Goal: Task Accomplishment & Management: Manage account settings

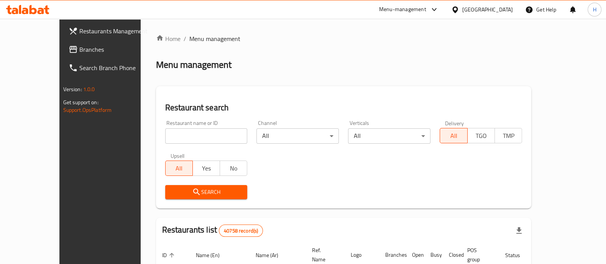
click at [79, 48] on span "Branches" at bounding box center [116, 49] width 75 height 9
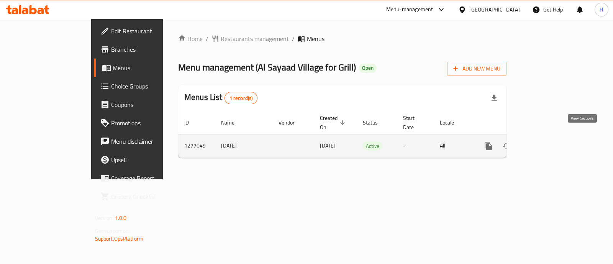
click at [547, 143] on icon "enhanced table" at bounding box center [543, 146] width 7 height 7
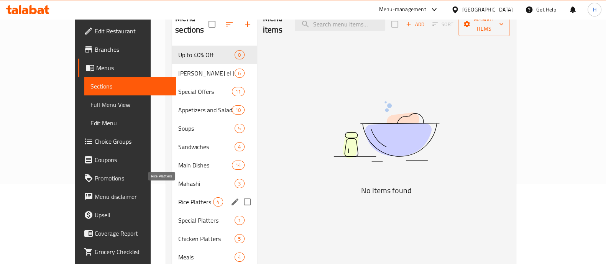
scroll to position [95, 0]
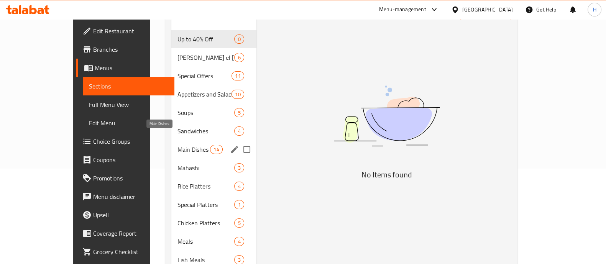
click at [177, 145] on span "Main Dishes" at bounding box center [193, 149] width 33 height 9
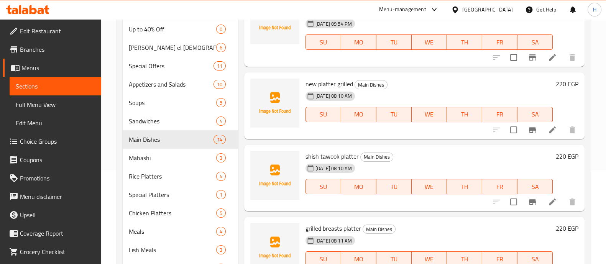
scroll to position [95, 0]
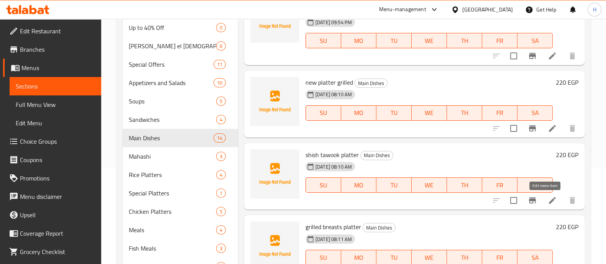
click at [548, 200] on icon at bounding box center [552, 200] width 9 height 9
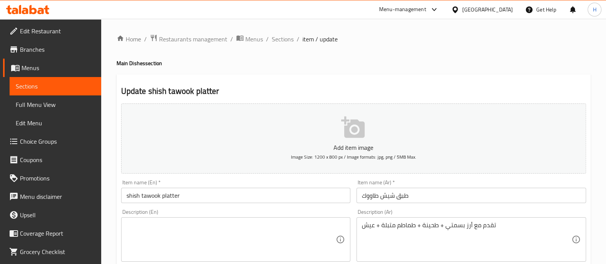
click at [310, 41] on span "item / update" at bounding box center [319, 38] width 35 height 9
click at [304, 36] on span "item / update" at bounding box center [319, 38] width 35 height 9
click at [336, 40] on span "item / update" at bounding box center [319, 38] width 35 height 9
click at [328, 37] on span "item / update" at bounding box center [319, 38] width 35 height 9
click at [290, 39] on span "Sections" at bounding box center [283, 38] width 22 height 9
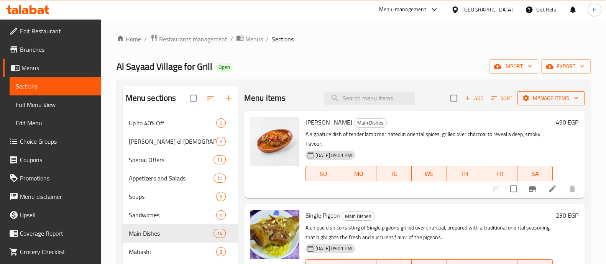
click at [555, 94] on span "Manage items" at bounding box center [550, 98] width 55 height 10
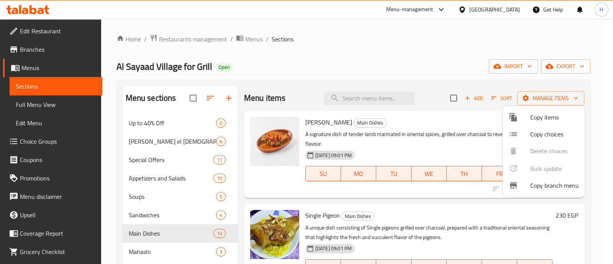
click at [550, 117] on span "Copy items" at bounding box center [554, 117] width 49 height 9
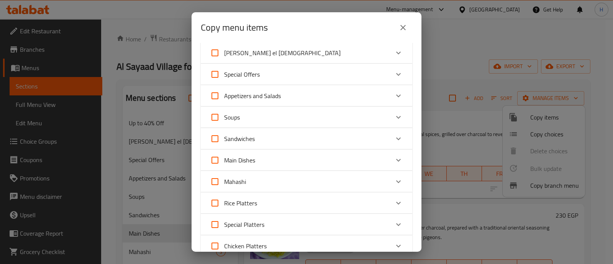
scroll to position [48, 0]
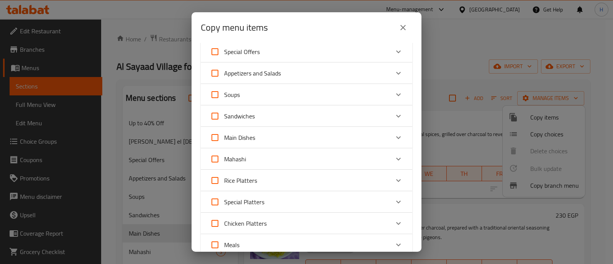
click at [396, 137] on icon "Expand" at bounding box center [398, 137] width 5 height 3
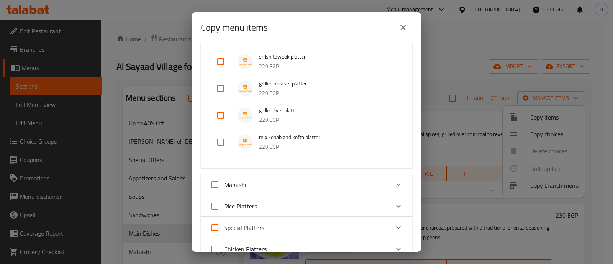
scroll to position [383, 0]
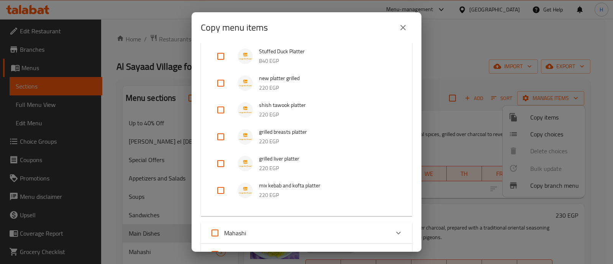
click at [222, 110] on input "checkbox" at bounding box center [221, 110] width 18 height 18
checkbox input "true"
click at [220, 136] on input "checkbox" at bounding box center [221, 137] width 18 height 18
checkbox input "true"
click at [222, 187] on input "checkbox" at bounding box center [221, 190] width 18 height 18
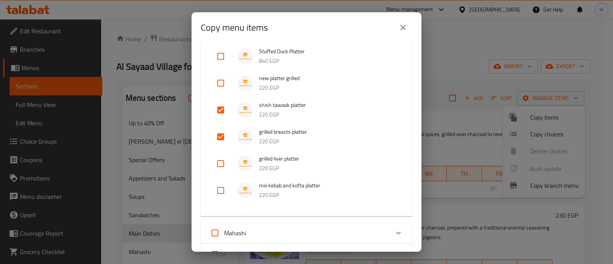
checkbox input "true"
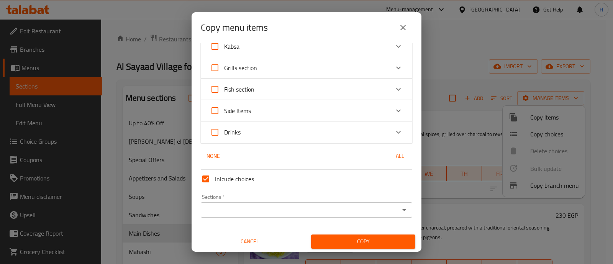
scroll to position [741, 0]
click at [319, 208] on input "Sections   *" at bounding box center [300, 209] width 194 height 11
click at [335, 244] on span "Copy" at bounding box center [363, 241] width 92 height 10
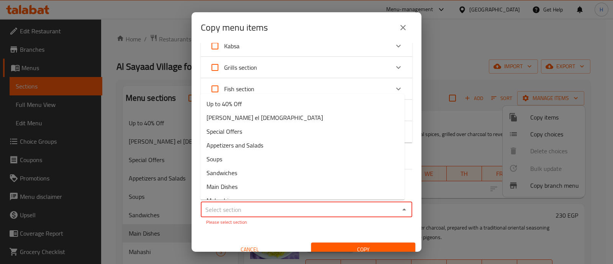
click at [289, 212] on input "Sections   *" at bounding box center [300, 209] width 194 height 11
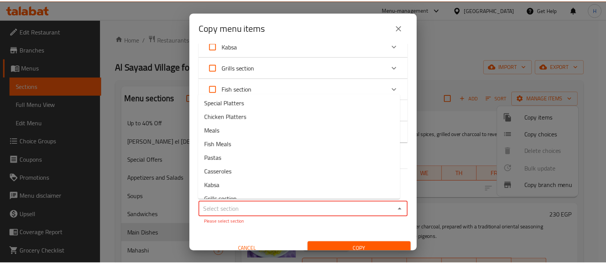
scroll to position [108, 0]
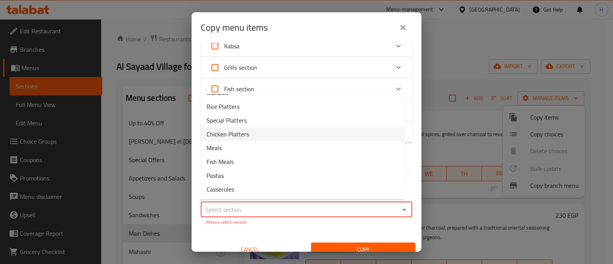
click at [245, 133] on span "Chicken Platters" at bounding box center [228, 134] width 43 height 9
type input "Chicken Platters"
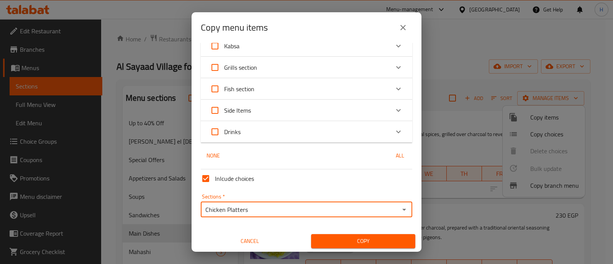
click at [328, 238] on span "Copy" at bounding box center [363, 241] width 92 height 10
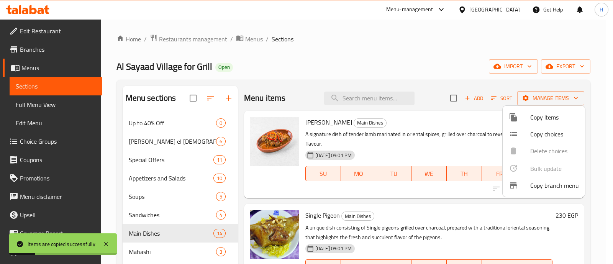
click at [239, 169] on div at bounding box center [306, 132] width 613 height 264
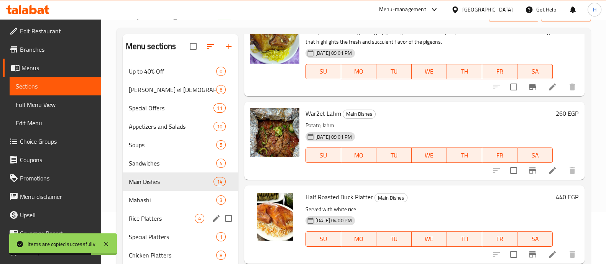
scroll to position [144, 0]
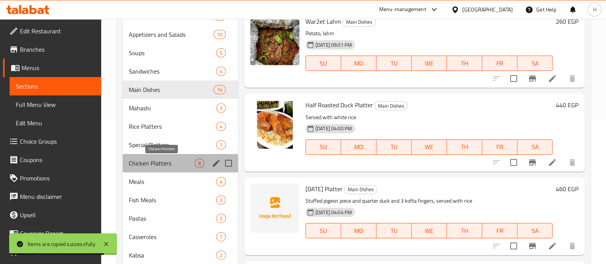
click at [169, 159] on span "Chicken Platters" at bounding box center [162, 163] width 66 height 9
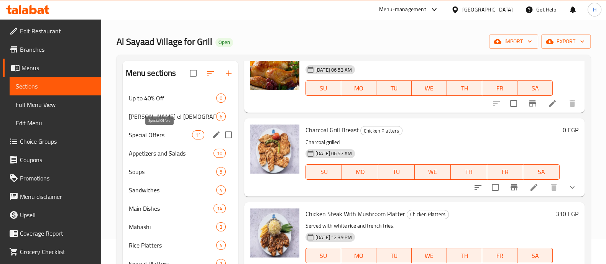
scroll to position [48, 0]
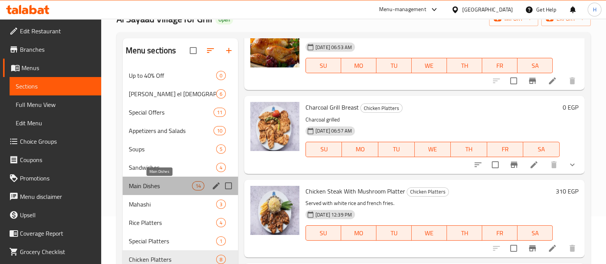
click at [170, 185] on span "Main Dishes" at bounding box center [160, 185] width 63 height 9
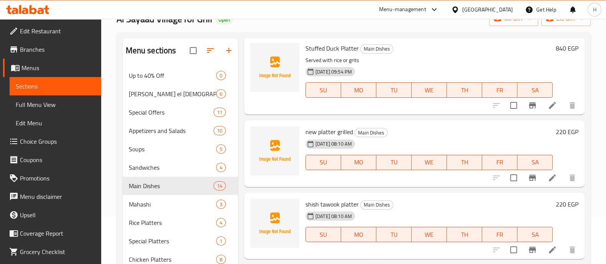
scroll to position [717, 0]
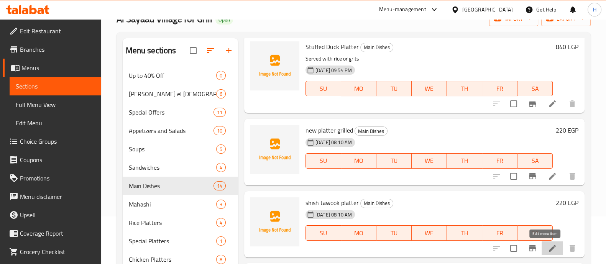
click at [548, 249] on icon at bounding box center [552, 248] width 9 height 9
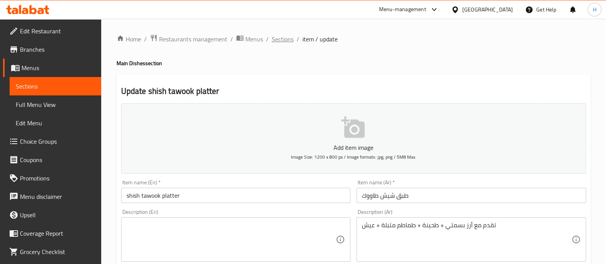
click at [283, 41] on span "Sections" at bounding box center [283, 38] width 22 height 9
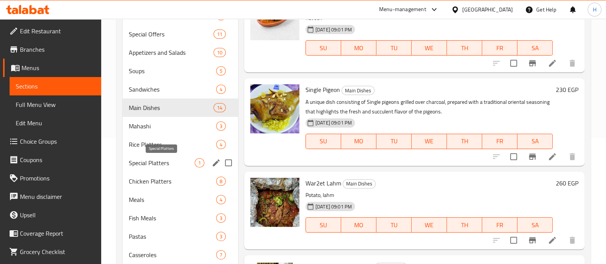
scroll to position [144, 0]
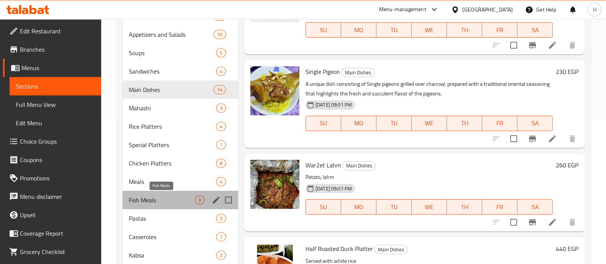
click at [164, 201] on span "Fish Meals" at bounding box center [162, 199] width 66 height 9
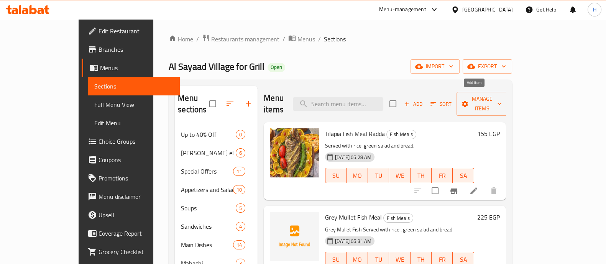
click at [423, 100] on span "Add" at bounding box center [413, 104] width 21 height 9
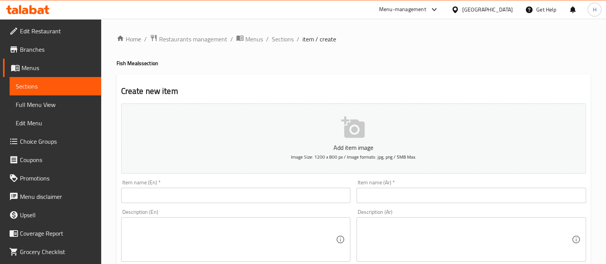
click at [204, 192] on input "text" at bounding box center [236, 195] width 230 height 15
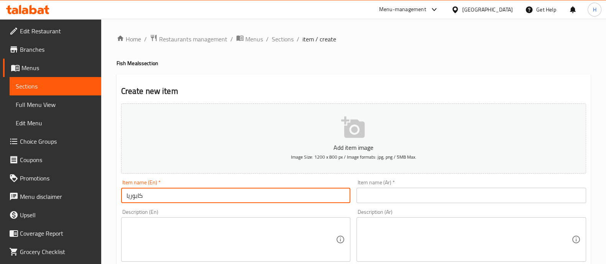
type input "كابوريا"
click at [204, 192] on input "كابوريا" at bounding box center [236, 195] width 230 height 15
click at [375, 196] on input "text" at bounding box center [471, 195] width 230 height 15
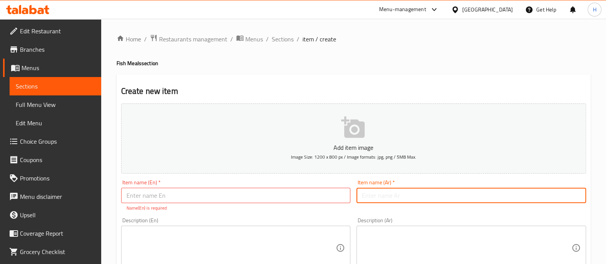
paste input "كابوريا"
type input "كابوريا"
click at [264, 191] on input "text" at bounding box center [236, 195] width 230 height 15
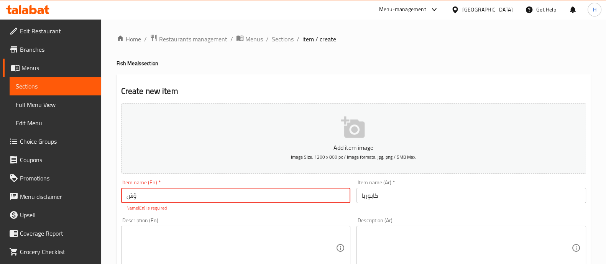
type input "ؤ"
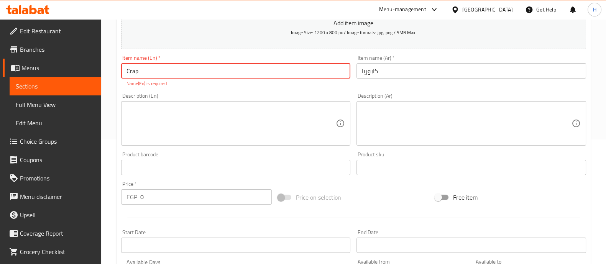
scroll to position [191, 0]
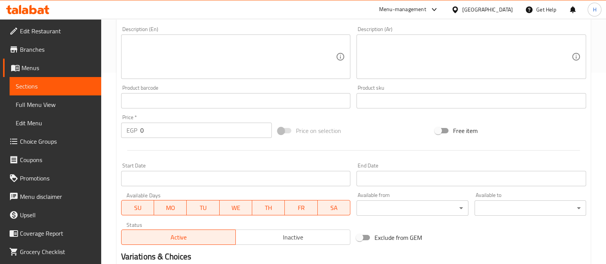
type input "Crap"
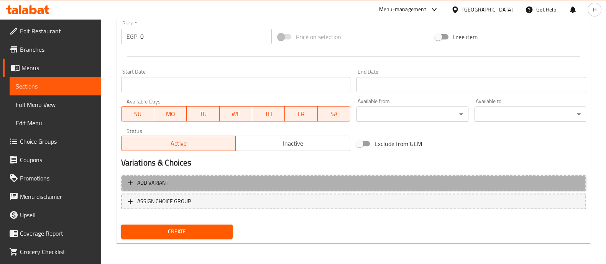
click at [193, 181] on span "Add variant" at bounding box center [353, 183] width 451 height 10
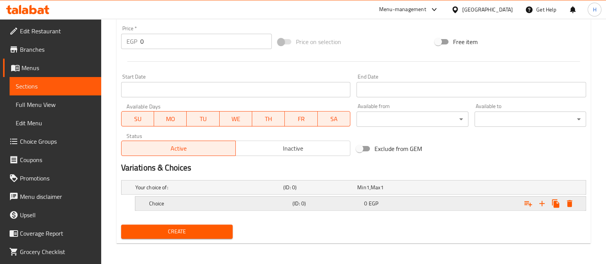
click at [176, 191] on h5 "Choice" at bounding box center [207, 188] width 145 height 8
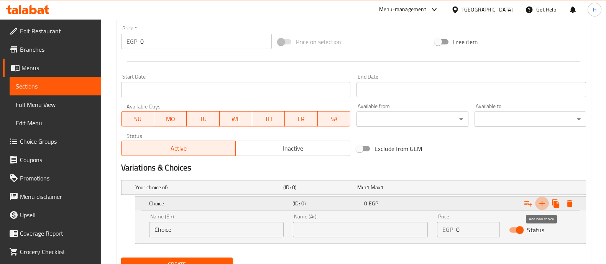
click at [543, 200] on icon "Expand" at bounding box center [541, 203] width 9 height 9
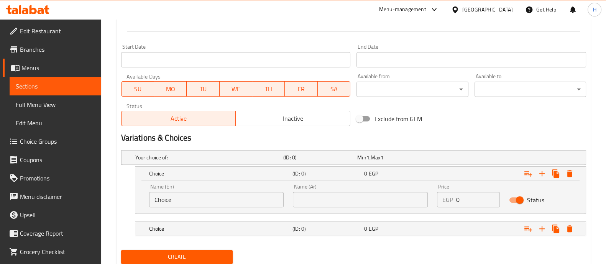
scroll to position [320, 0]
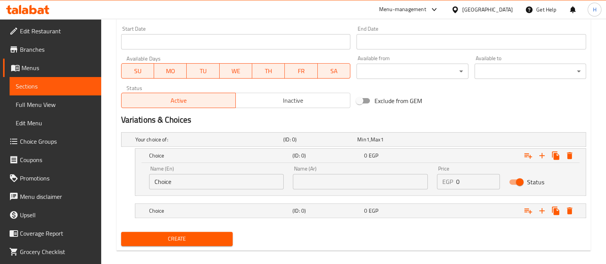
click at [188, 180] on input "Choice" at bounding box center [216, 181] width 135 height 15
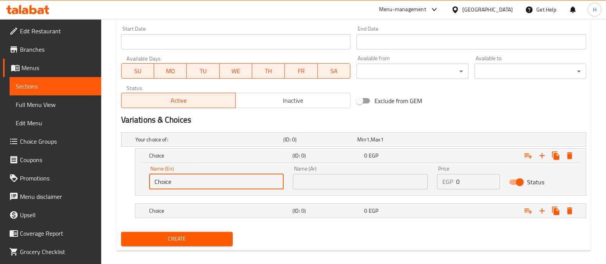
type input "ن"
type input "half kilo"
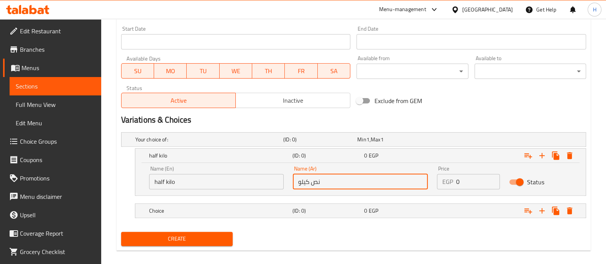
type input "نص كيلو"
click at [468, 182] on input "0" at bounding box center [478, 181] width 44 height 15
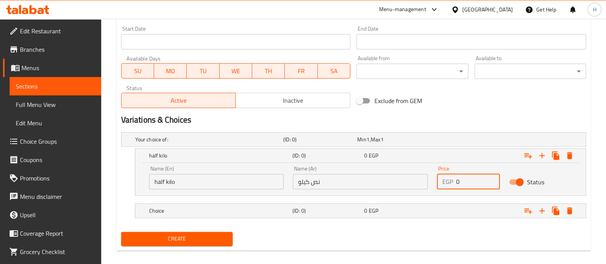
drag, startPoint x: 468, startPoint y: 182, endPoint x: 451, endPoint y: 178, distance: 17.3
click at [451, 178] on div "EGP 0 Price" at bounding box center [468, 181] width 63 height 15
type input "360"
click at [251, 143] on h5 "Choice" at bounding box center [207, 140] width 145 height 8
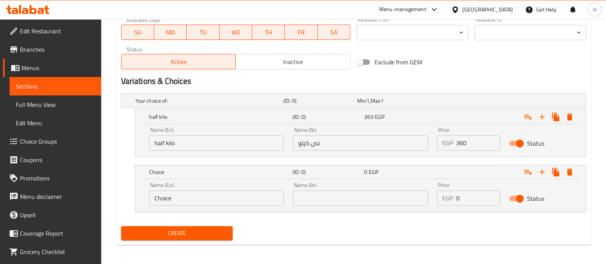
scroll to position [359, 0]
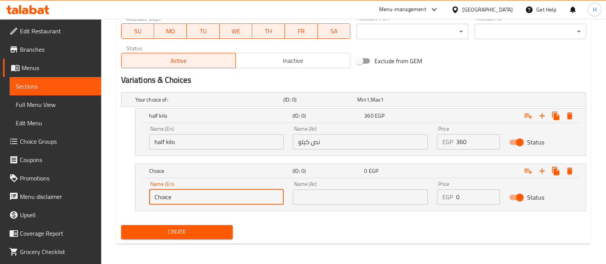
drag, startPoint x: 214, startPoint y: 199, endPoint x: 123, endPoint y: 199, distance: 91.2
click at [123, 199] on div "Choice (ID: 0) 0 EGP Name (En) Choice Name (En) Name (Ar) Name (Ar) Price EGP 0…" at bounding box center [353, 188] width 465 height 48
type input "kilo"
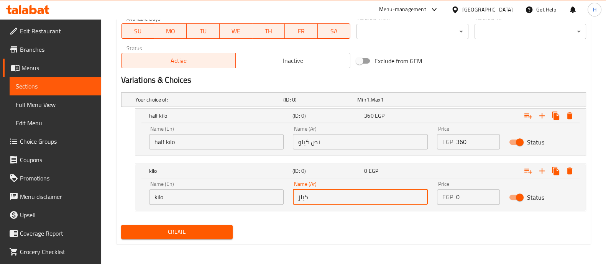
type input "كيلز"
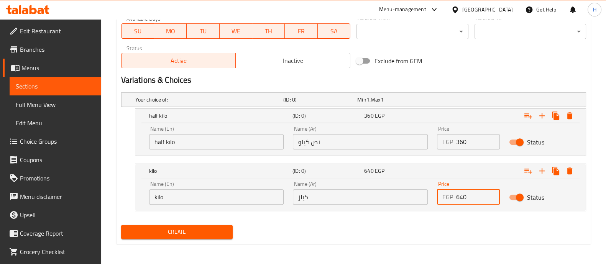
type input "640"
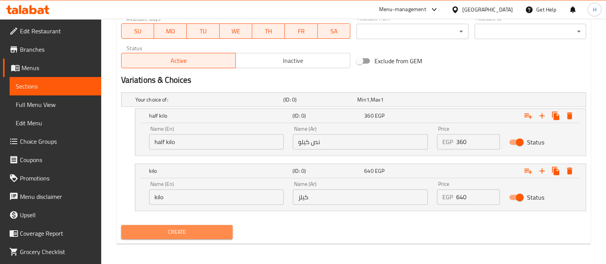
click at [206, 234] on span "Create" at bounding box center [176, 232] width 99 height 10
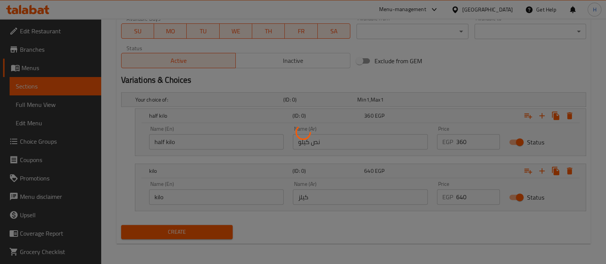
scroll to position [216, 0]
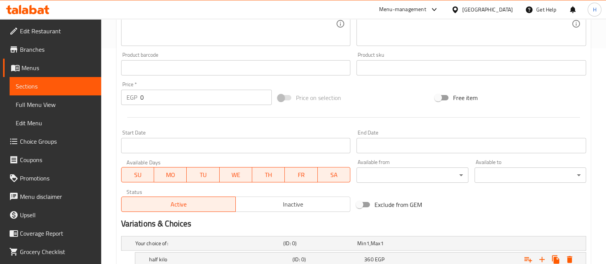
click at [34, 10] on icon at bounding box center [27, 9] width 43 height 9
